Goal: Navigation & Orientation: Find specific page/section

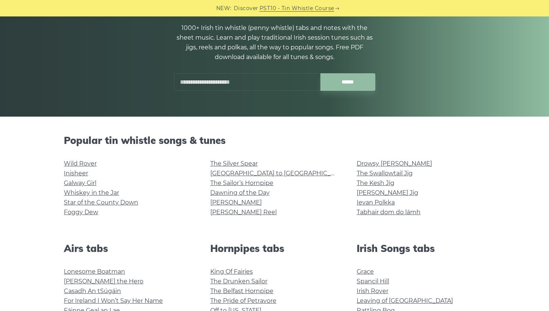
scroll to position [79, 0]
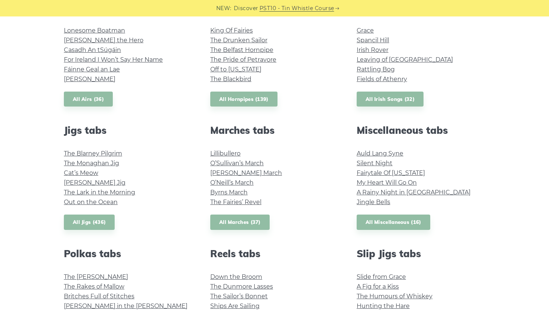
scroll to position [299, 0]
